Goal: Navigation & Orientation: Go to known website

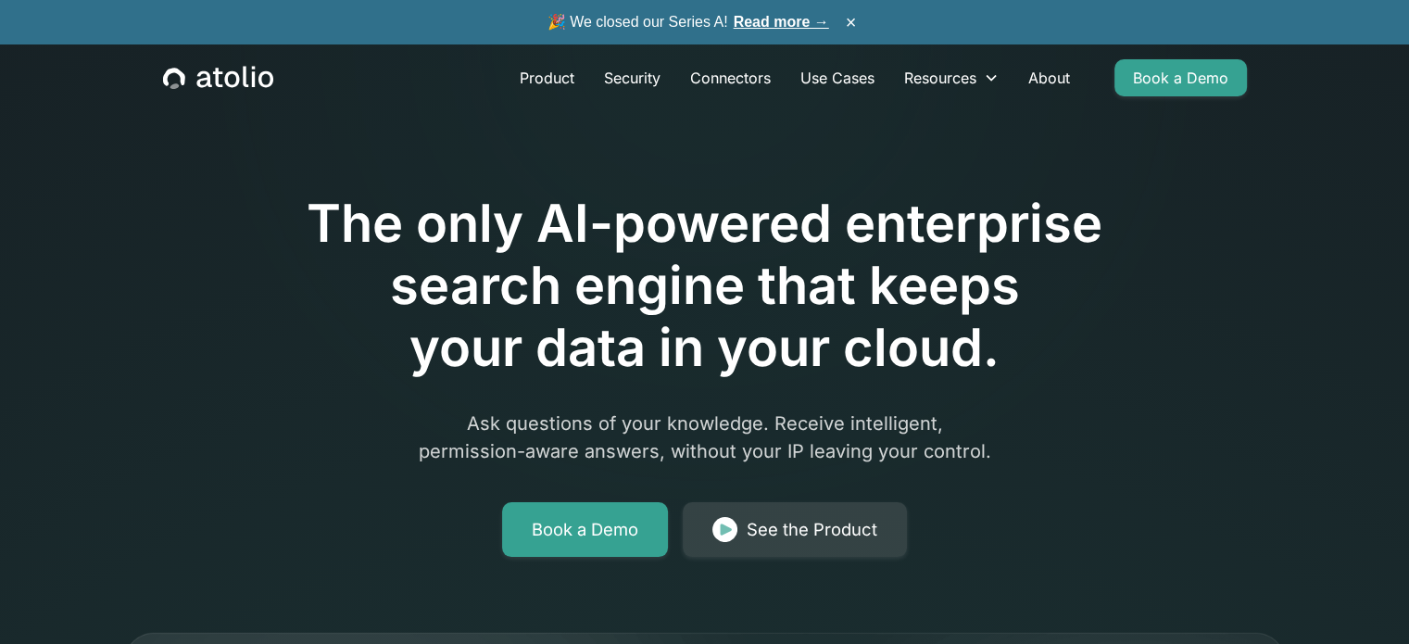
scroll to position [6722, 0]
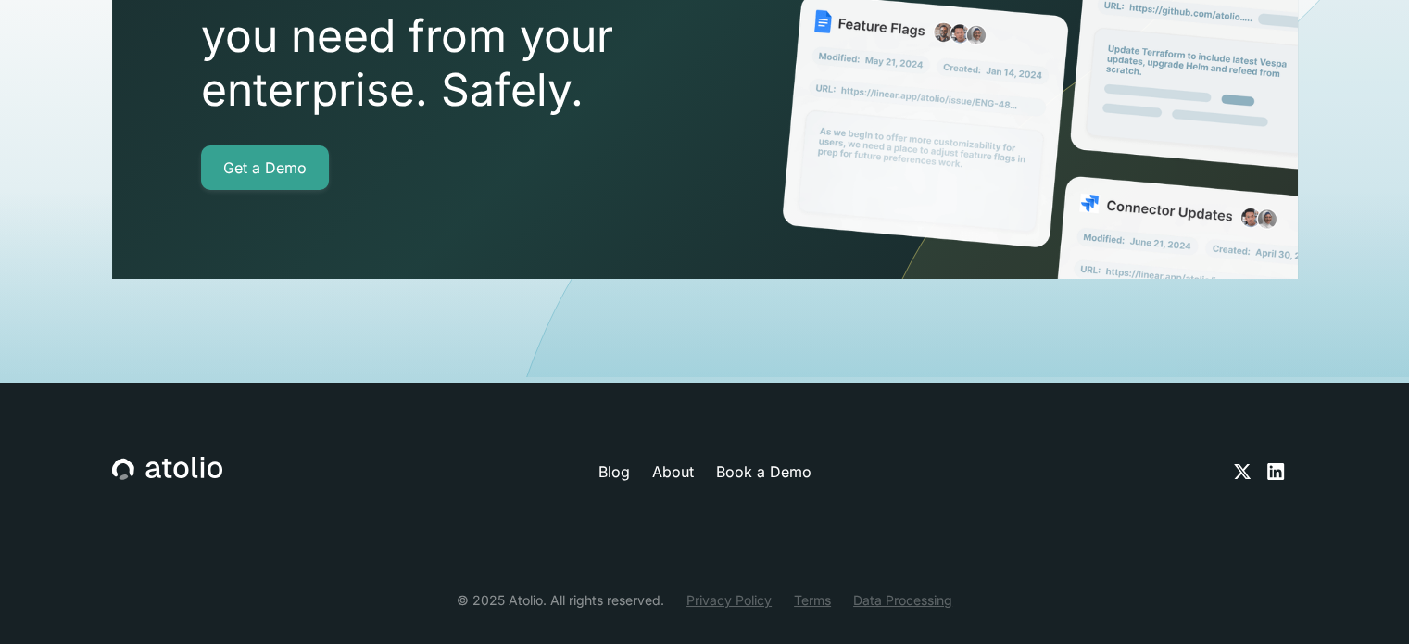
click at [1276, 463] on icon at bounding box center [1275, 471] width 17 height 17
